Goal: Transaction & Acquisition: Book appointment/travel/reservation

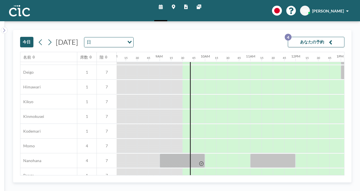
scroll to position [203, 366]
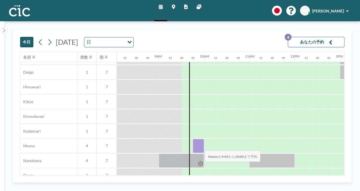
click at [201, 146] on div at bounding box center [198, 146] width 11 height 14
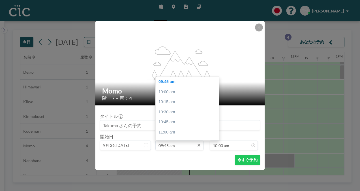
click at [201, 146] on icon at bounding box center [199, 145] width 5 height 5
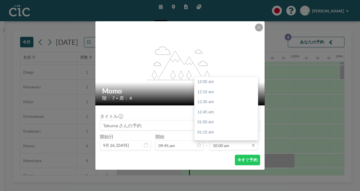
scroll to position [403, 0]
click at [233, 145] on input "10:00 am" at bounding box center [234, 146] width 48 height 10
click at [220, 82] on div "11:45 am" at bounding box center [228, 81] width 66 height 10
type input "11:45 am"
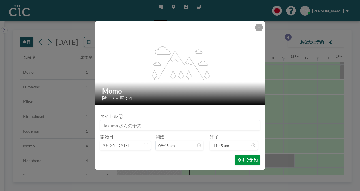
click at [244, 163] on button "今すぐ予約" at bounding box center [247, 160] width 25 height 10
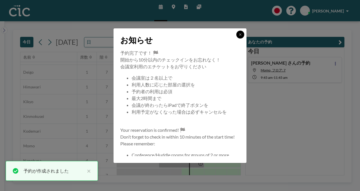
click at [242, 33] on icon at bounding box center [240, 34] width 3 height 3
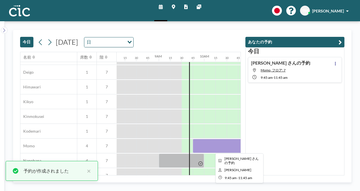
click at [220, 141] on div at bounding box center [238, 146] width 91 height 14
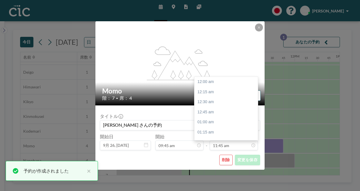
scroll to position [474, 0]
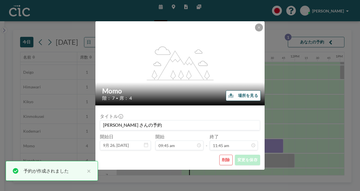
click at [301, 127] on div "flex-grow: 1.2; Momo 階： 7 • 席： 4 場所を見る タイトル [PERSON_NAME] さんの予約 開始日 9月 26, [DAT…" at bounding box center [180, 95] width 360 height 191
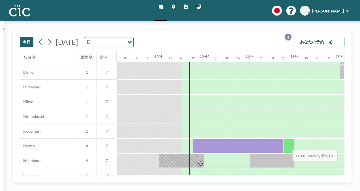
click at [288, 145] on div at bounding box center [289, 146] width 11 height 14
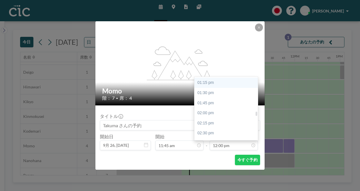
scroll to position [533, 0]
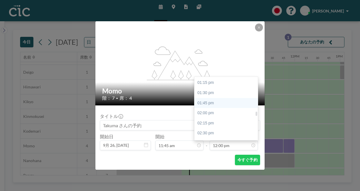
click at [220, 105] on div "01:45 pm" at bounding box center [228, 103] width 66 height 10
type input "01:45 pm"
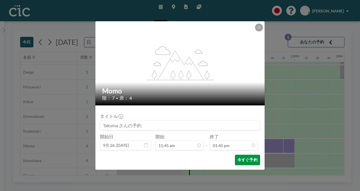
scroll to position [555, 0]
click at [240, 158] on button "今すぐ予約" at bounding box center [247, 160] width 25 height 10
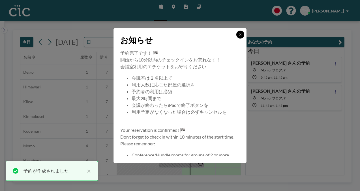
click at [239, 35] on icon at bounding box center [240, 34] width 3 height 3
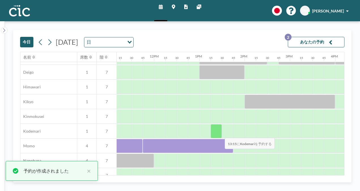
scroll to position [203, 508]
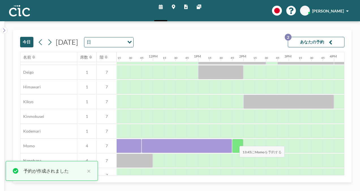
click at [235, 142] on div at bounding box center [237, 146] width 11 height 14
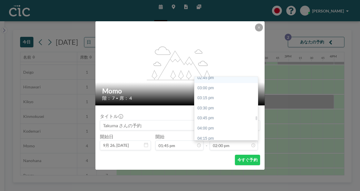
scroll to position [602, 0]
click at [222, 116] on div "03:45 pm" at bounding box center [228, 115] width 66 height 10
type input "03:45 pm"
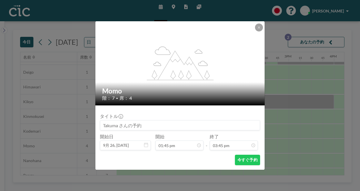
scroll to position [635, 0]
click at [243, 162] on button "今すぐ予約" at bounding box center [247, 160] width 25 height 10
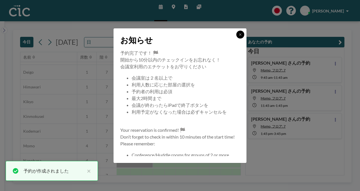
click at [240, 33] on icon at bounding box center [240, 34] width 2 height 2
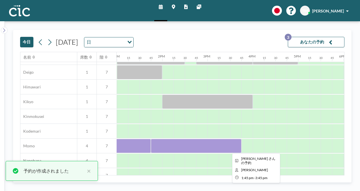
scroll to position [203, 590]
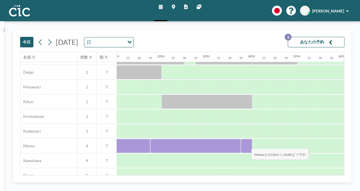
click at [247, 144] on div at bounding box center [246, 146] width 11 height 14
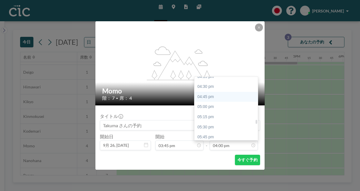
scroll to position [663, 0]
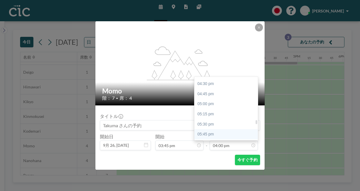
click at [209, 135] on div "05:45 pm" at bounding box center [228, 134] width 66 height 10
type input "05:45 pm"
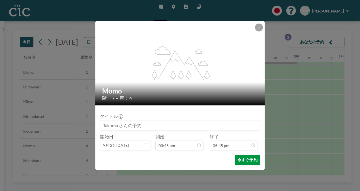
click at [238, 159] on button "今すぐ予約" at bounding box center [247, 160] width 25 height 10
